Goal: Information Seeking & Learning: Learn about a topic

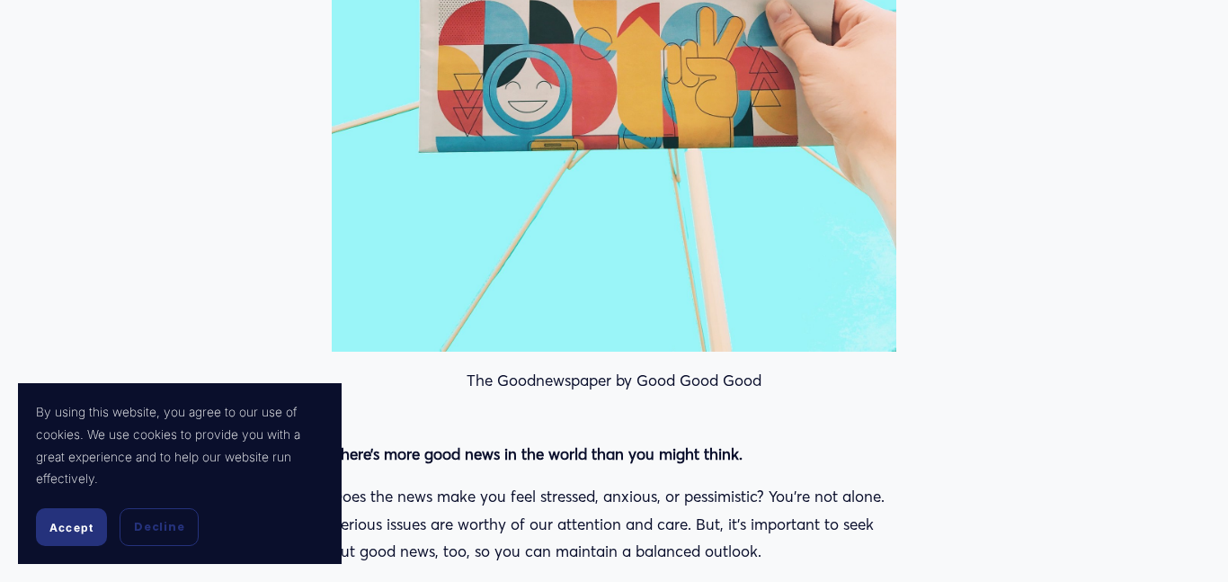
scroll to position [942, 0]
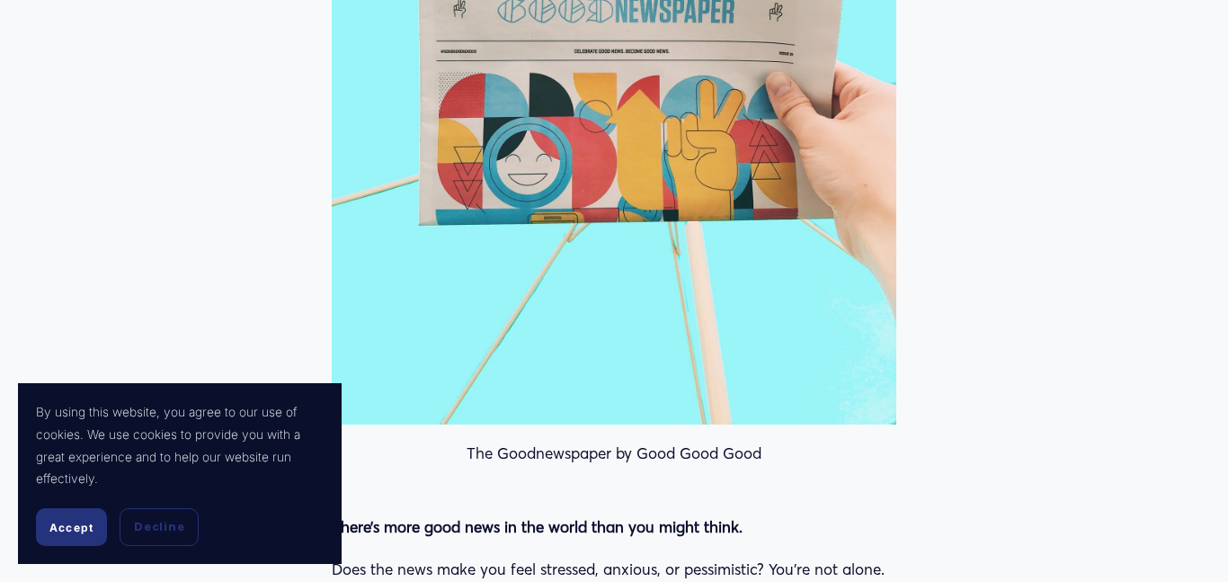
click at [54, 520] on span "Accept" at bounding box center [71, 526] width 44 height 13
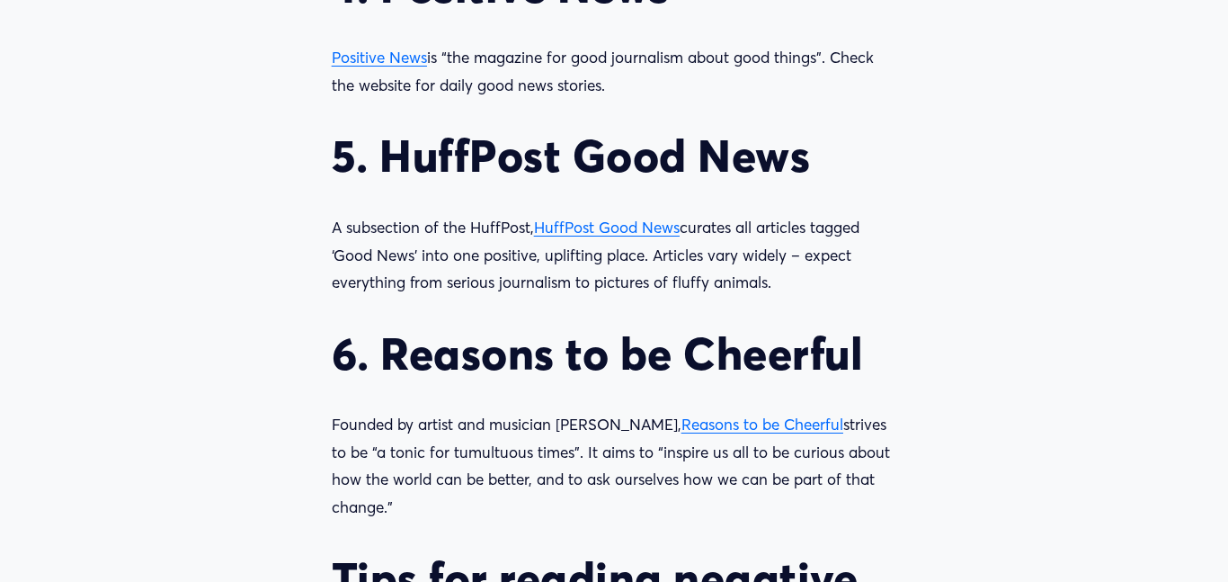
scroll to position [2292, 0]
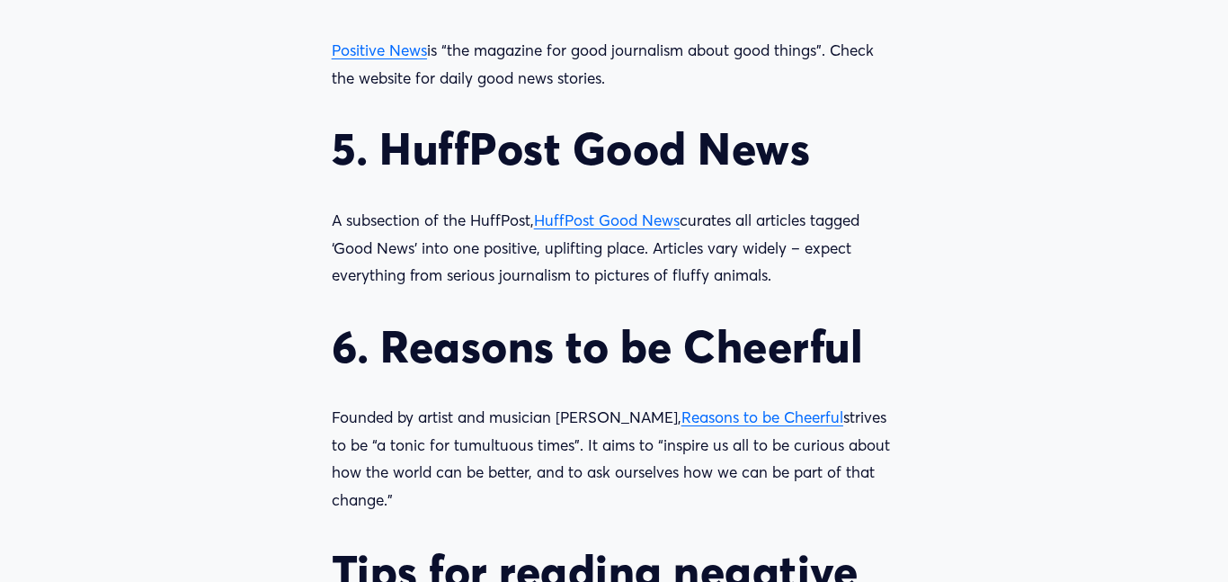
click at [643, 215] on span "HuffPost Good News" at bounding box center [607, 219] width 146 height 19
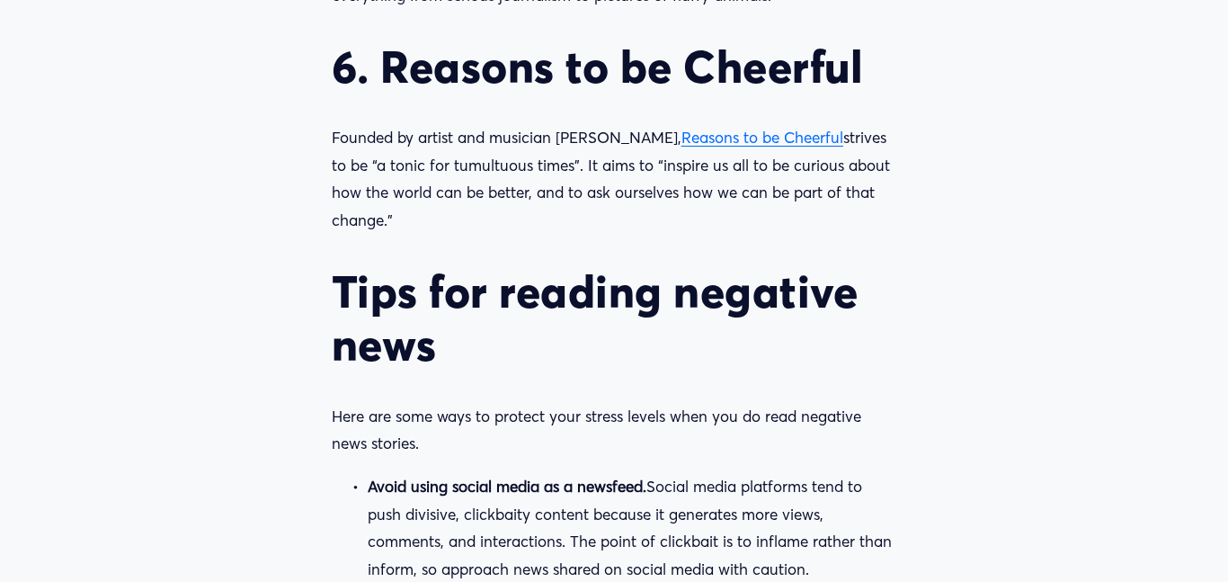
scroll to position [2579, 0]
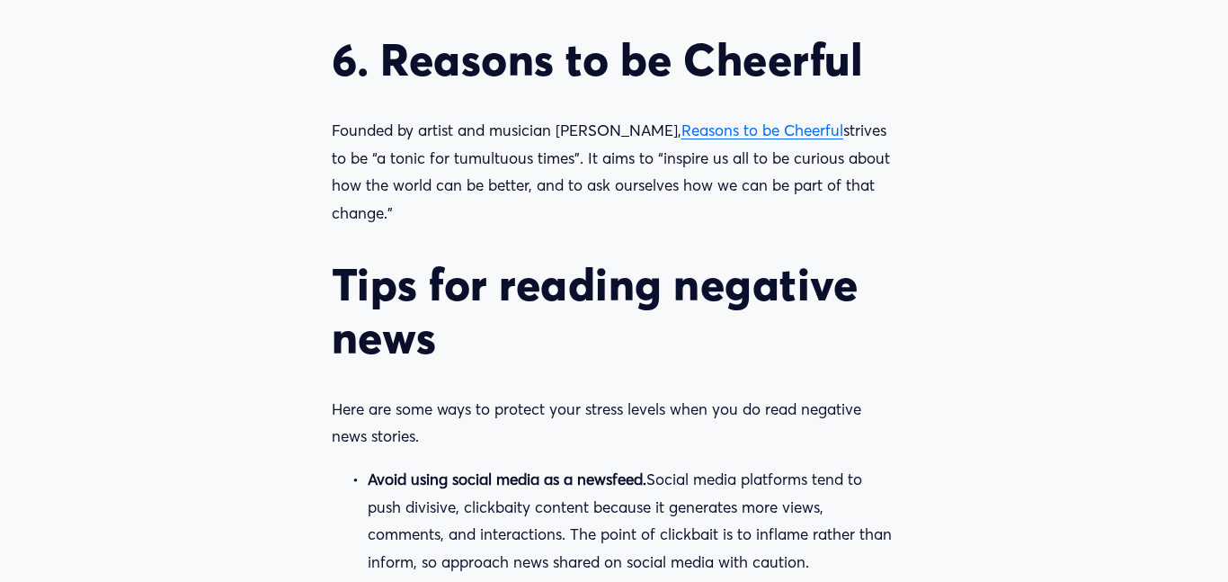
click at [769, 130] on span "Reasons to be Cheerful" at bounding box center [762, 129] width 162 height 19
